Goal: Task Accomplishment & Management: Use online tool/utility

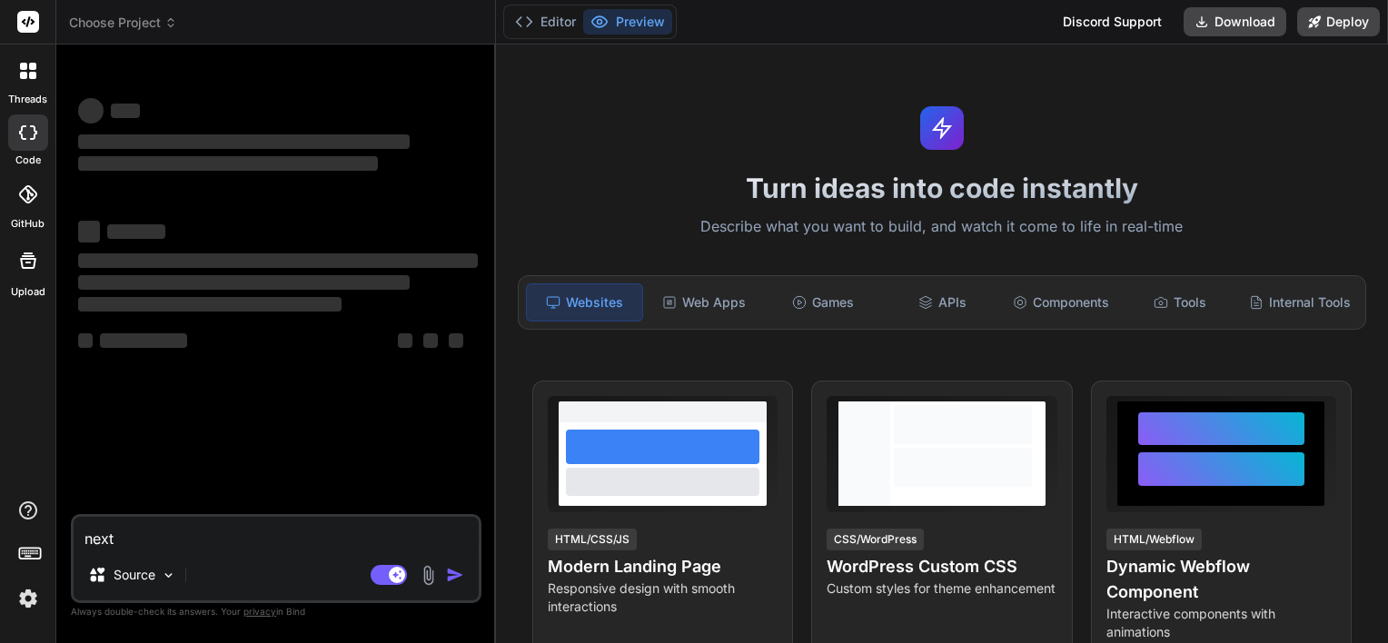
click at [15, 549] on div "threads code GitHub Upload Choose Project Created with Pixso. Bind AI Web Searc…" at bounding box center [694, 321] width 1388 height 643
type textarea "x"
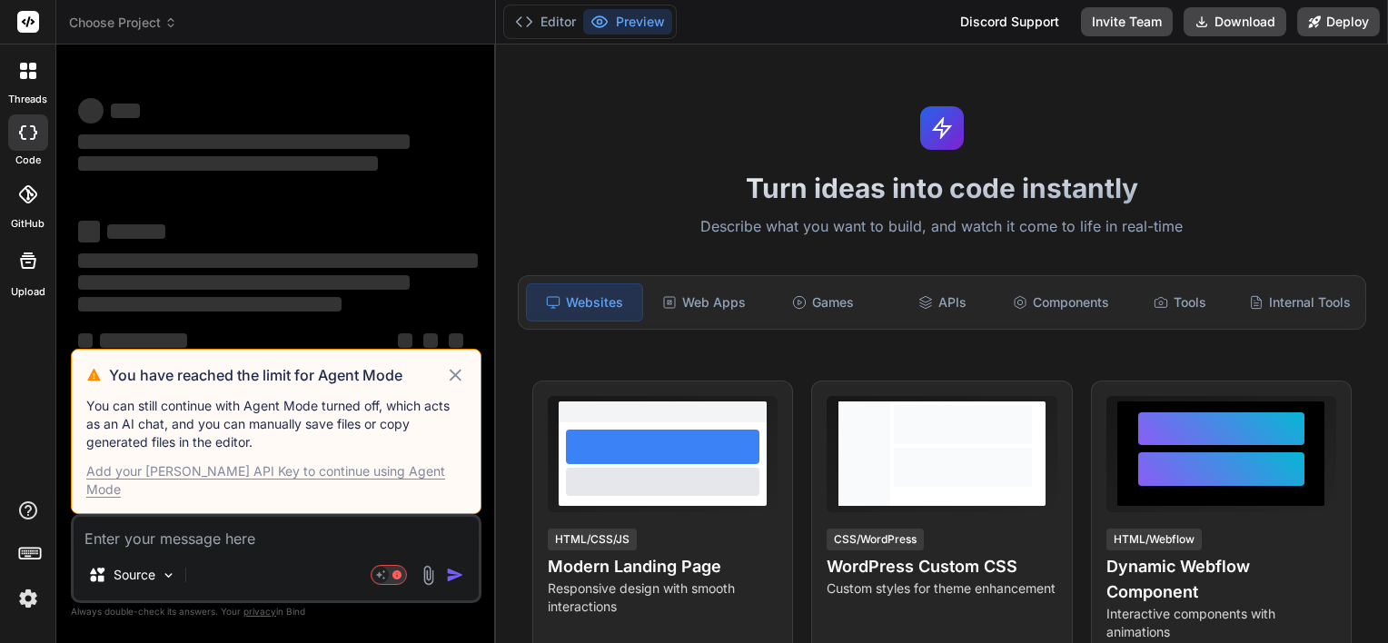
type textarea "x"
click at [271, 492] on div "Add your [PERSON_NAME] API Key to continue using Agent Mode" at bounding box center [276, 480] width 380 height 36
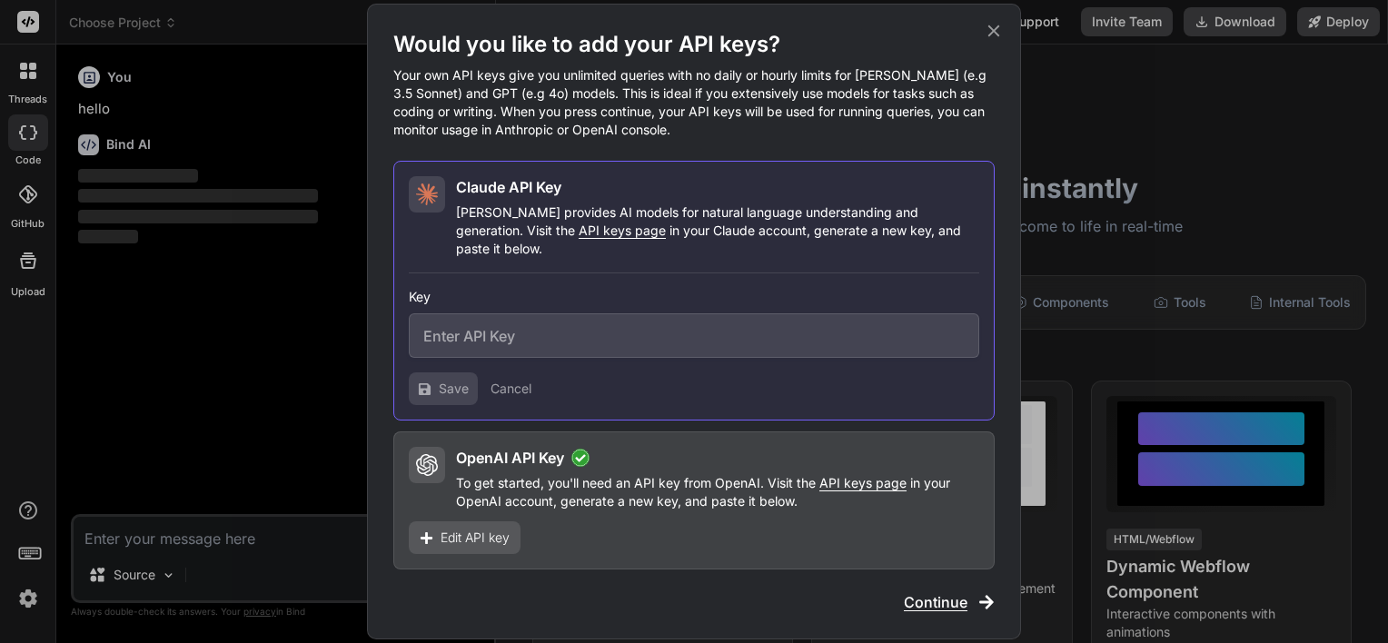
type textarea "x"
click at [527, 333] on input "text" at bounding box center [694, 335] width 571 height 45
paste input "sk-ant-api03-kaU8xg4tBK0J9-H-Uk3tz_RiASfavVf5QTLbMxouc0ZRMnEolWwj2QcRogdscMNPlg…"
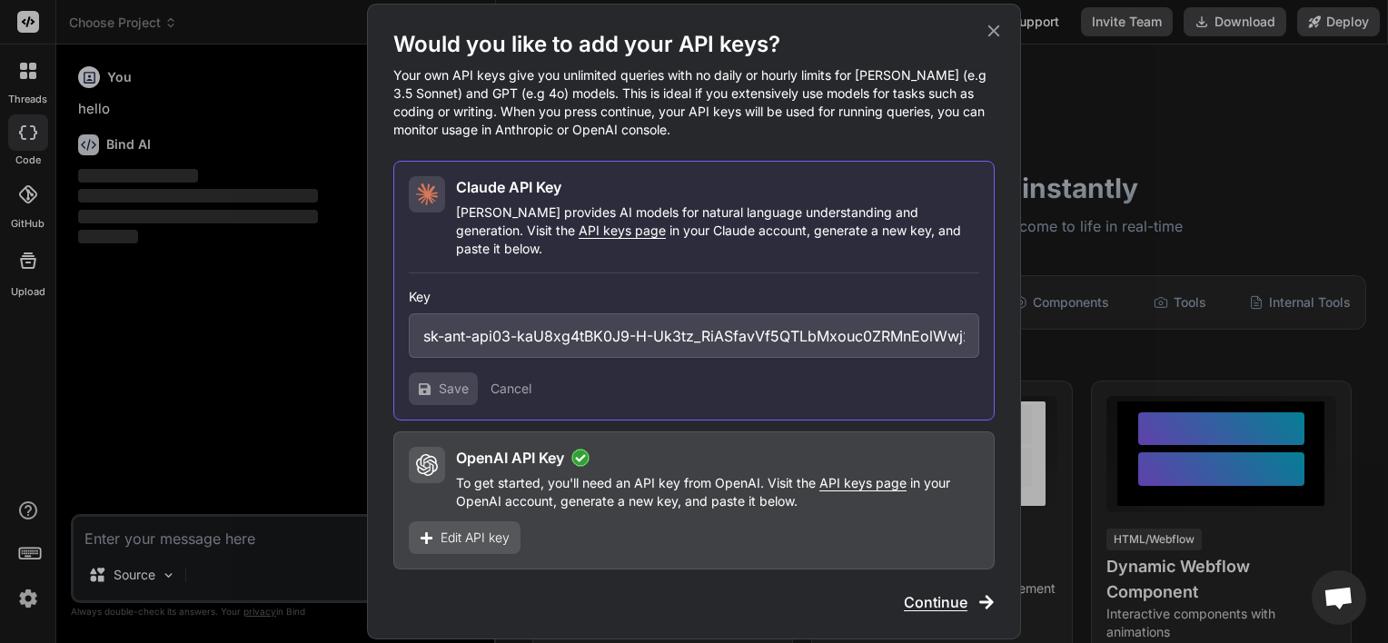
scroll to position [0, 389]
type input "sk-ant-api03-kaU8xg4tBK0J9-H-Uk3tz_RiASfavVf5QTLbMxouc0ZRMnEolWwj2QcRogdscMNPlg…"
click at [448, 383] on span "Save" at bounding box center [454, 389] width 30 height 18
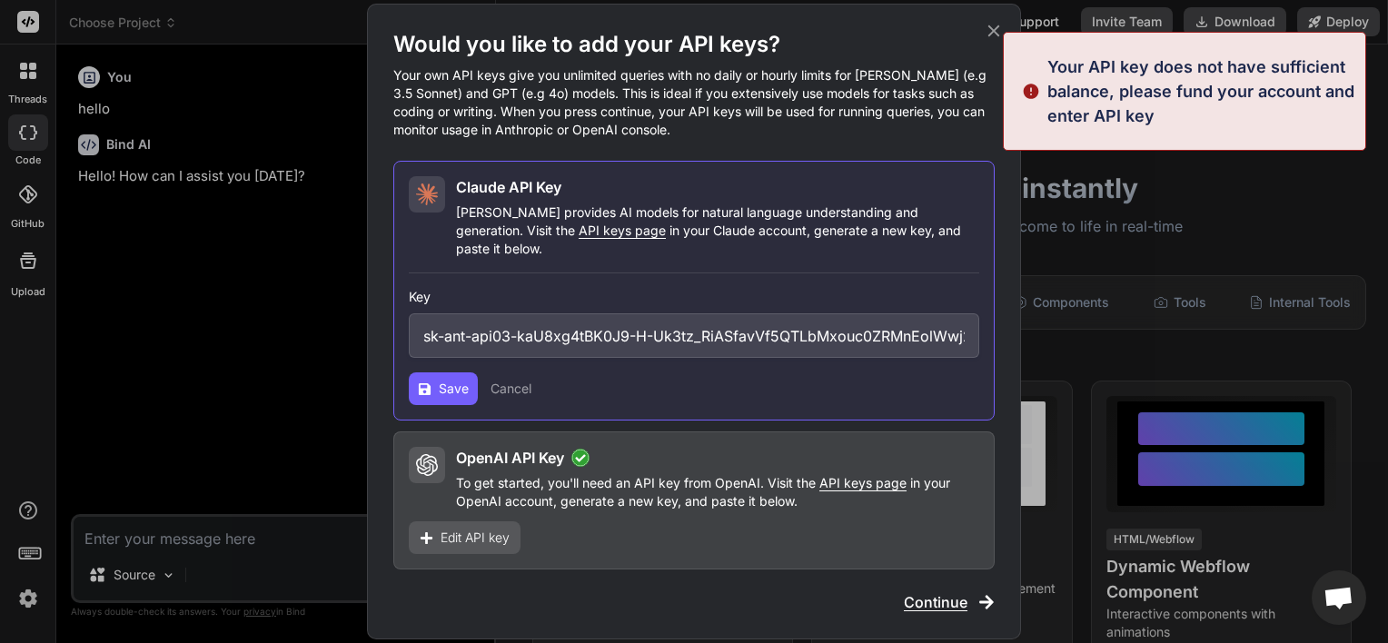
type textarea "x"
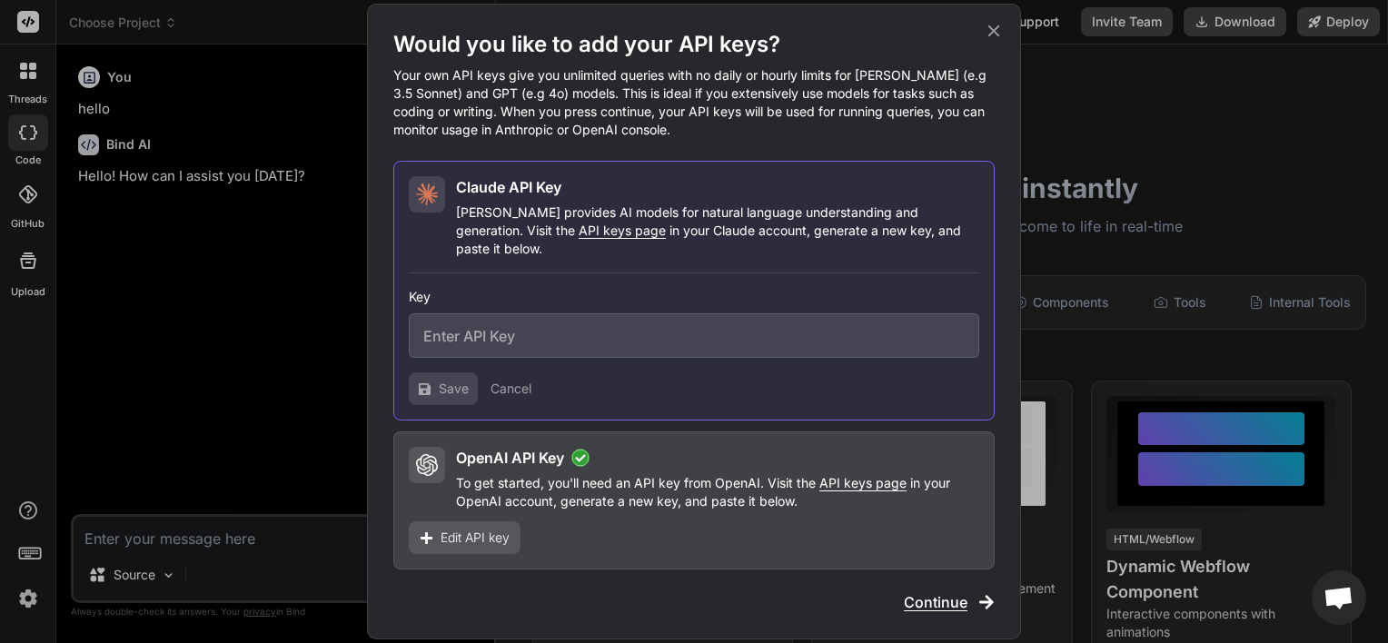
paste input "sk-ant-api03-kaU8xg4tBK0J9-H-Uk3tz_RiASfavVf5QTLbMxouc0ZRMnEolWwj2QcRogdscMNPlg…"
type input "sk-ant-api03-kaU8xg4tBK0J9-H-Uk3tz_RiASfavVf5QTLbMxouc0ZRMnEolWwj2QcRogdscMNPlg…"
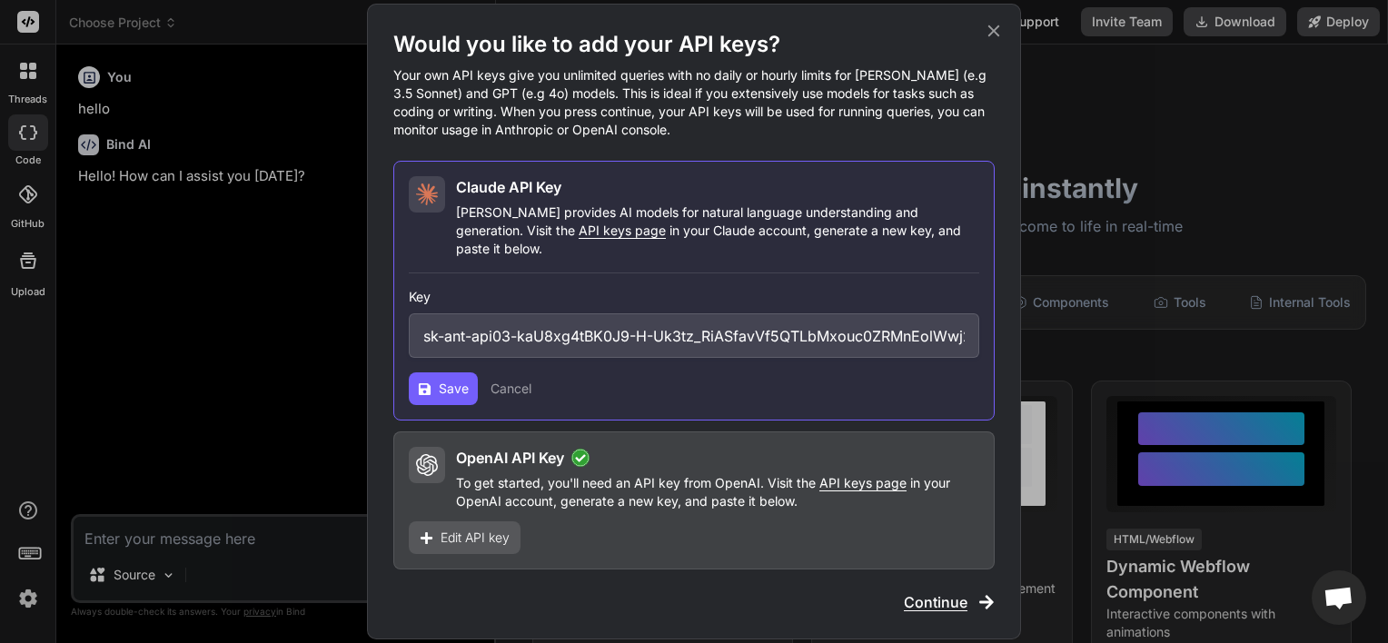
scroll to position [0, 389]
click at [429, 383] on icon at bounding box center [425, 390] width 14 height 14
click at [996, 37] on icon at bounding box center [995, 31] width 12 height 12
